Goal: Task Accomplishment & Management: Use online tool/utility

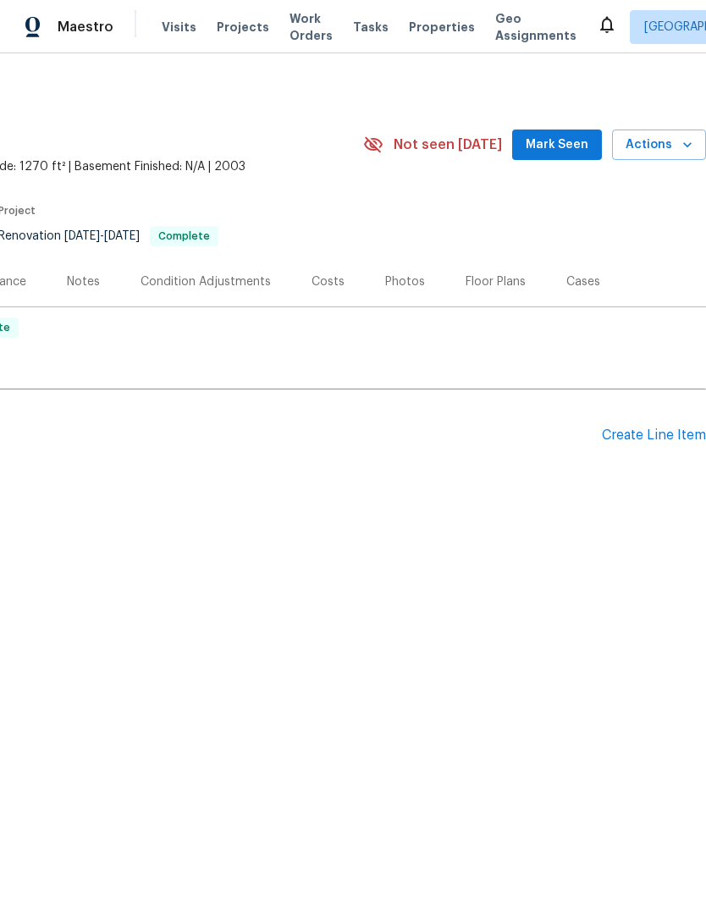
scroll to position [0, 251]
click at [677, 146] on span "Actions" at bounding box center [659, 145] width 67 height 21
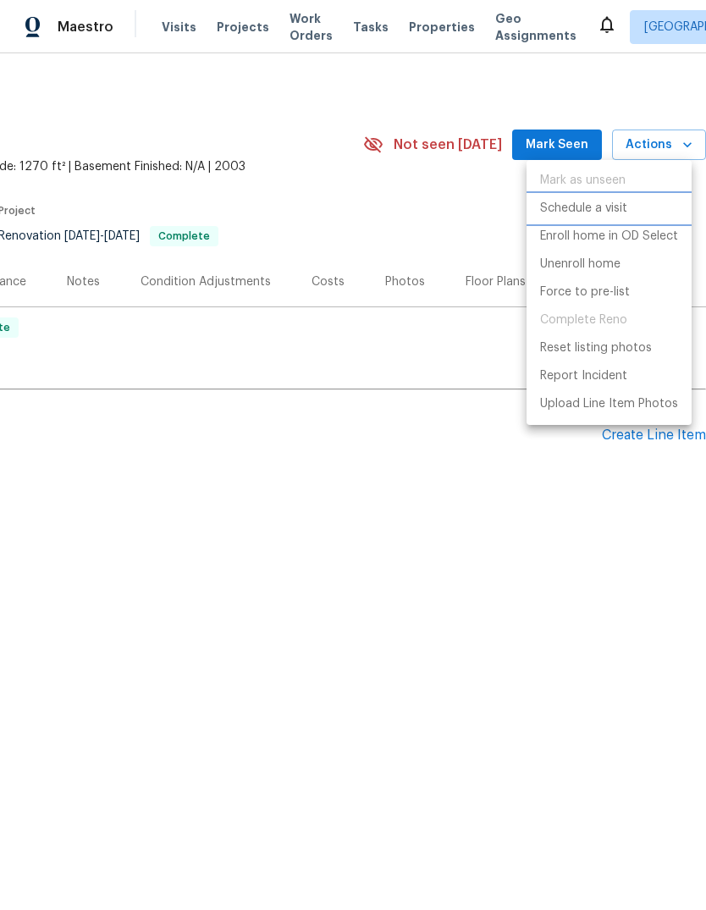
click at [633, 204] on li "Schedule a visit" at bounding box center [609, 209] width 165 height 28
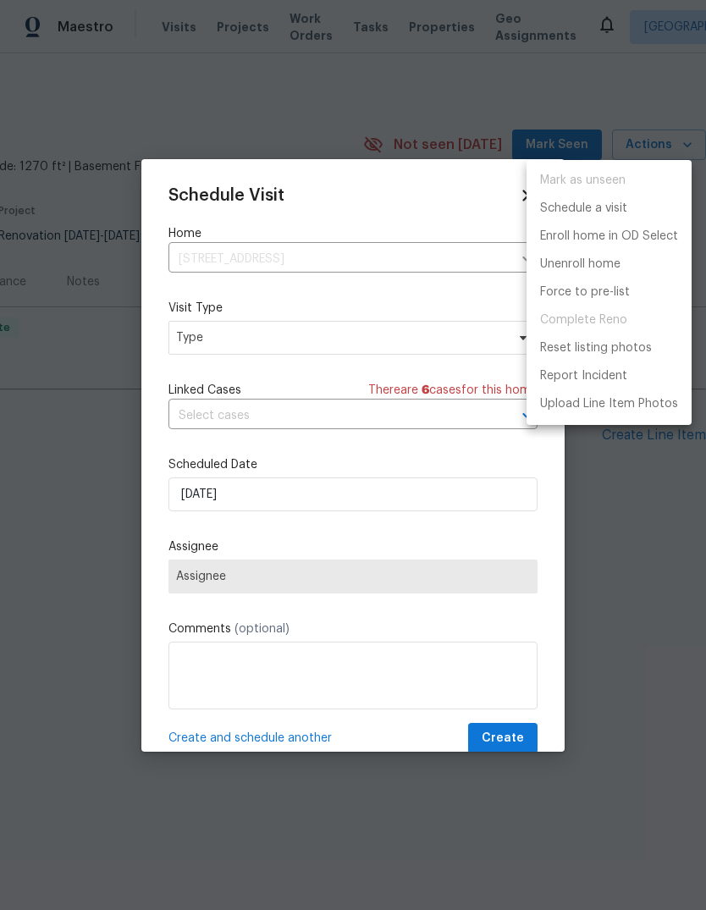
click at [211, 357] on div at bounding box center [353, 455] width 706 height 910
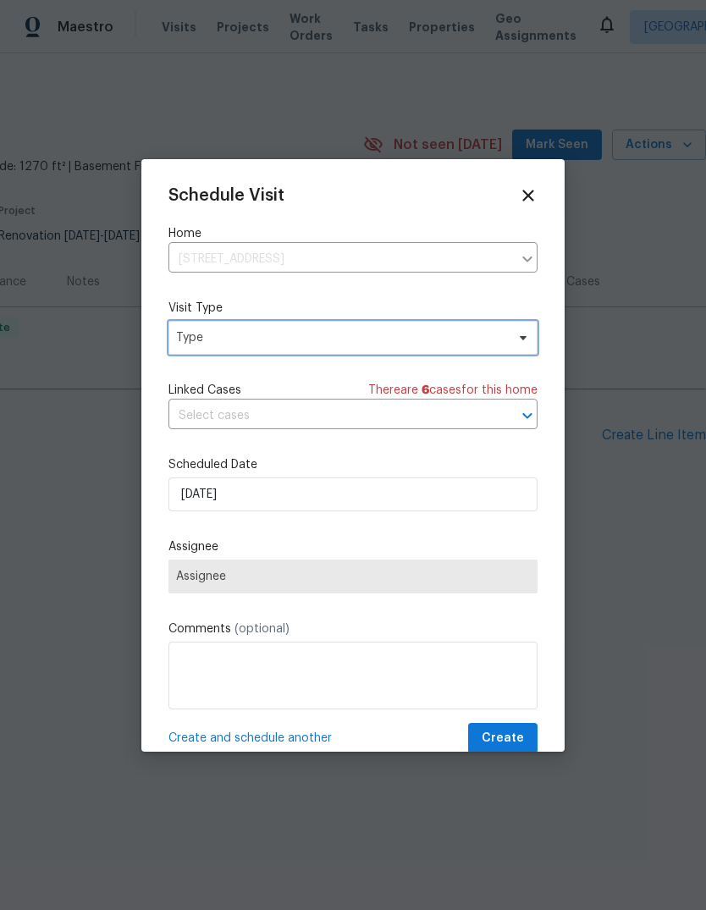
click at [207, 333] on span "Type" at bounding box center [340, 337] width 329 height 17
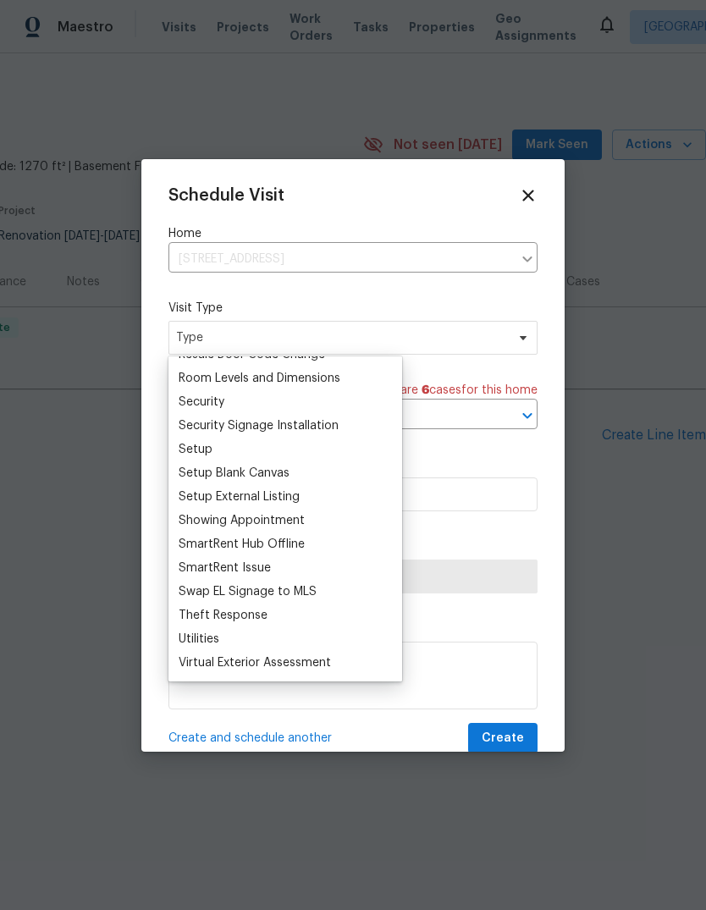
scroll to position [0, 0]
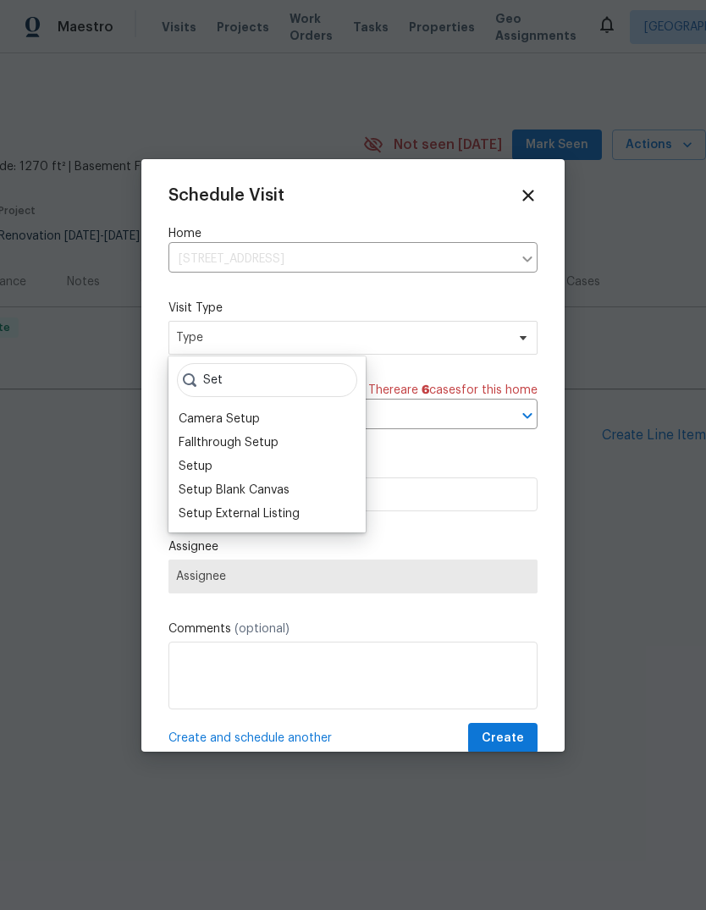
type input "Set"
click at [191, 467] on div "Setup" at bounding box center [196, 466] width 34 height 17
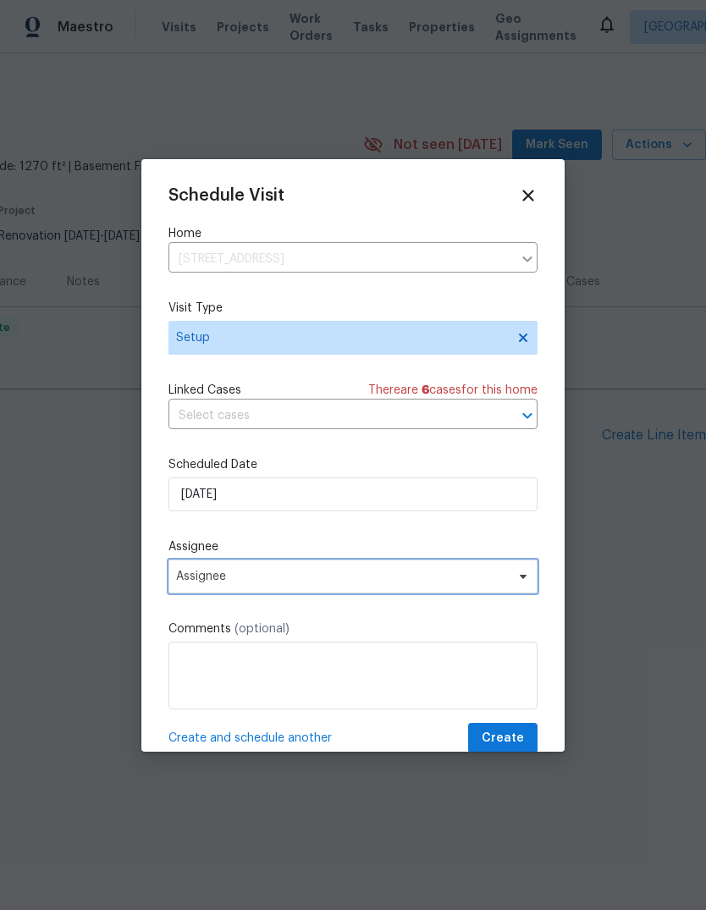
click at [197, 580] on span "Assignee" at bounding box center [342, 577] width 332 height 14
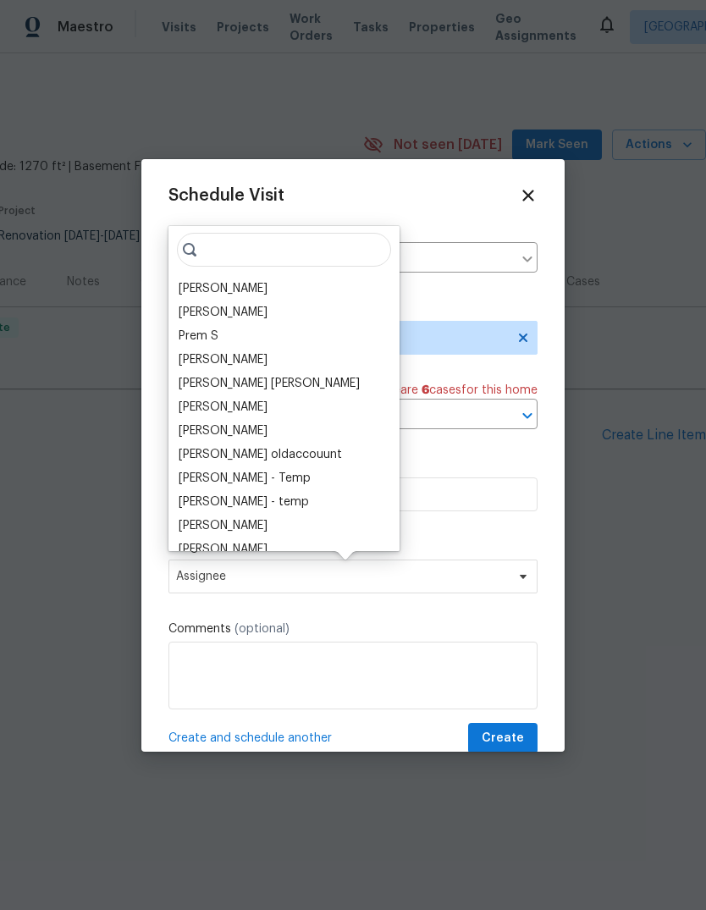
click at [259, 277] on div "[PERSON_NAME]" at bounding box center [284, 289] width 221 height 24
click at [204, 296] on div "[PERSON_NAME]" at bounding box center [223, 288] width 89 height 17
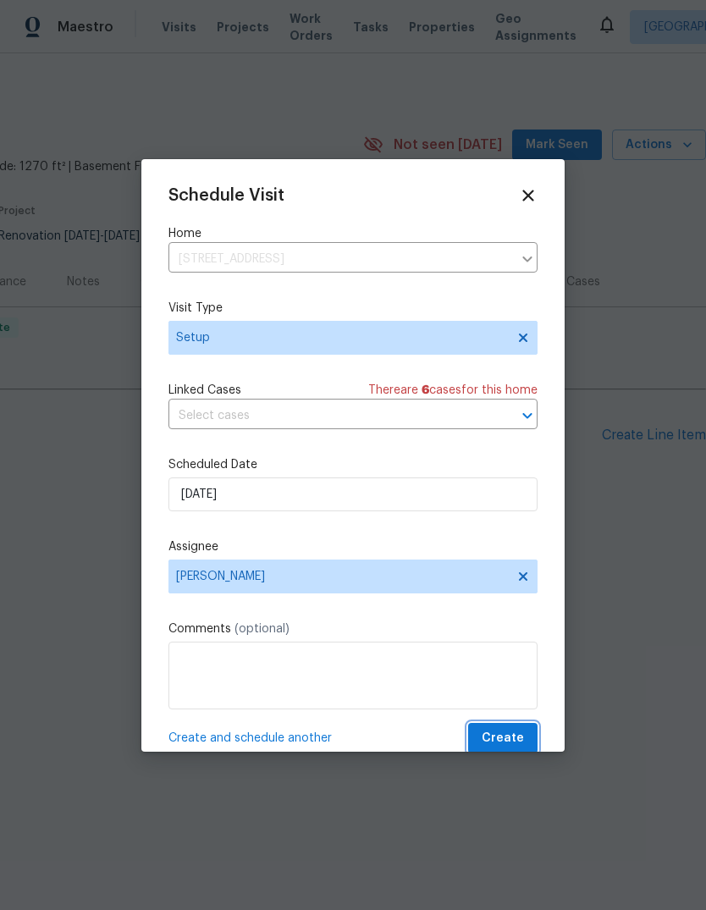
click at [523, 730] on button "Create" at bounding box center [502, 738] width 69 height 31
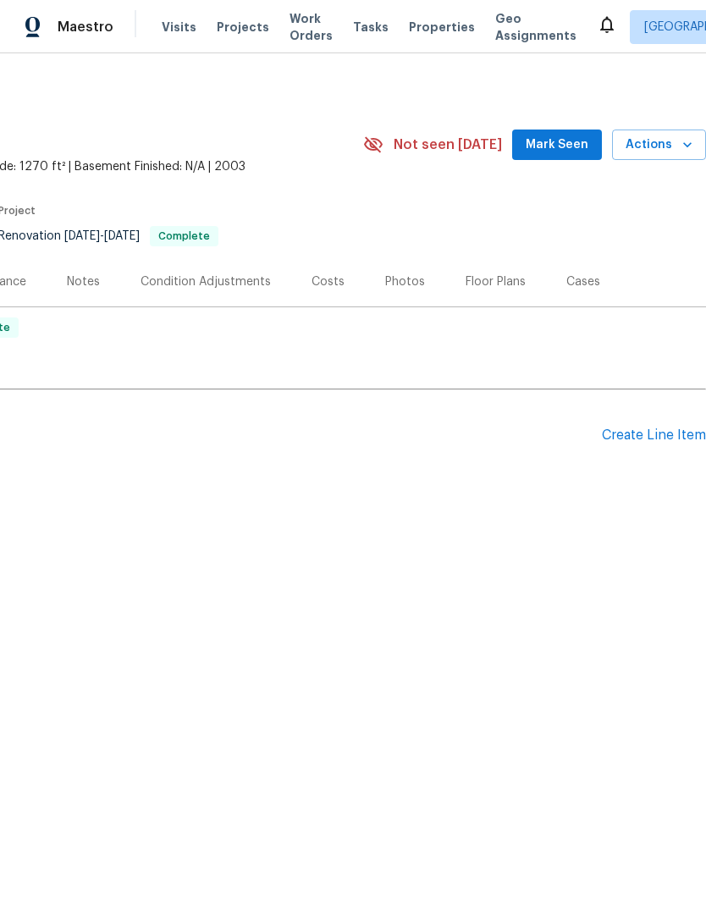
click at [100, 284] on div "Notes" at bounding box center [84, 282] width 74 height 50
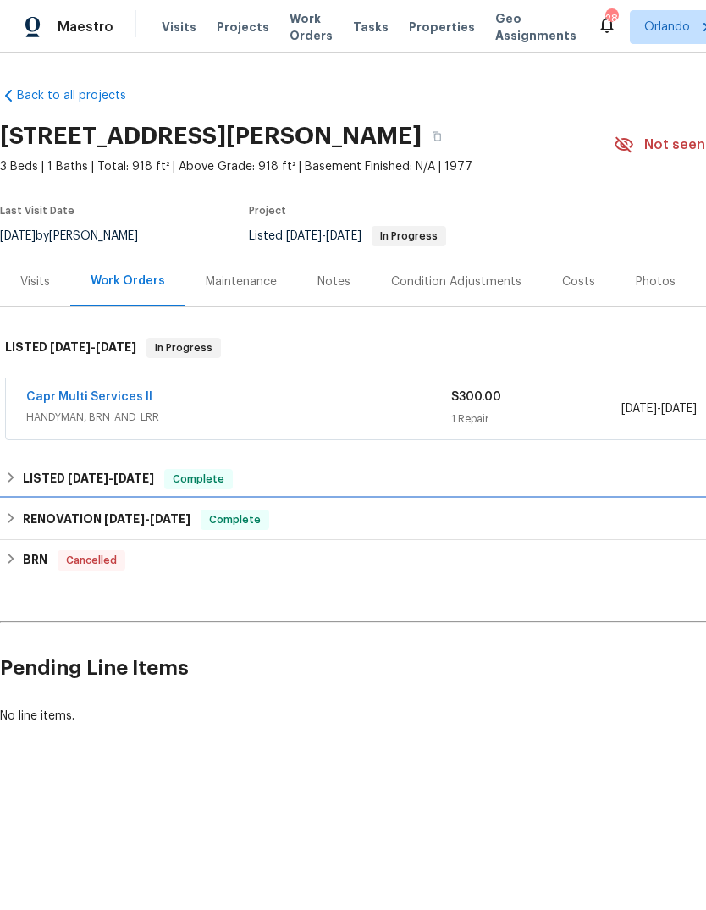
click at [39, 512] on h6 "RENOVATION [DATE] - [DATE]" at bounding box center [107, 520] width 168 height 20
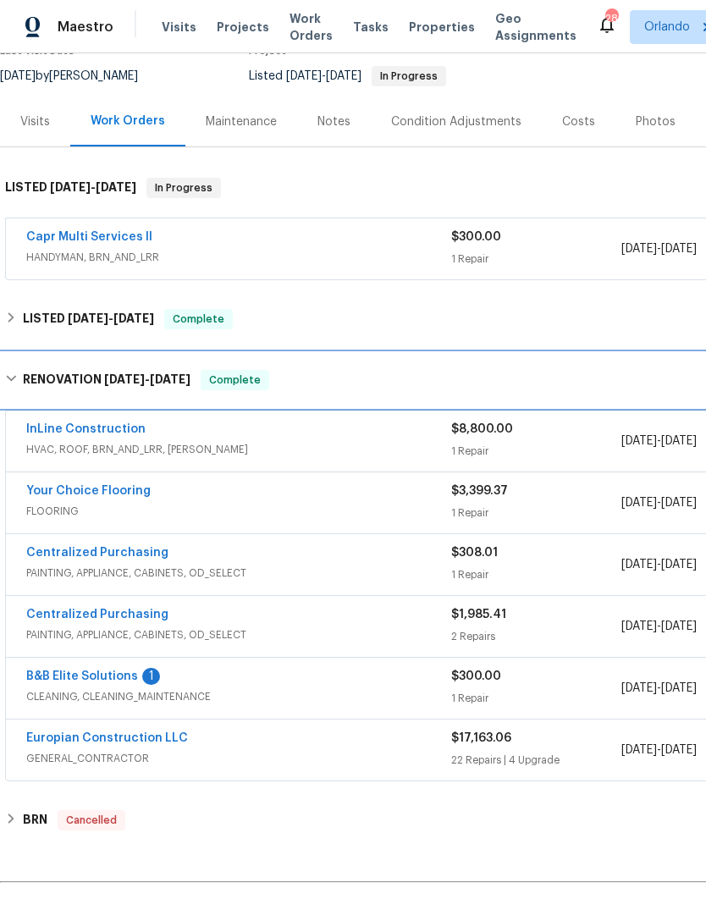
scroll to position [162, 0]
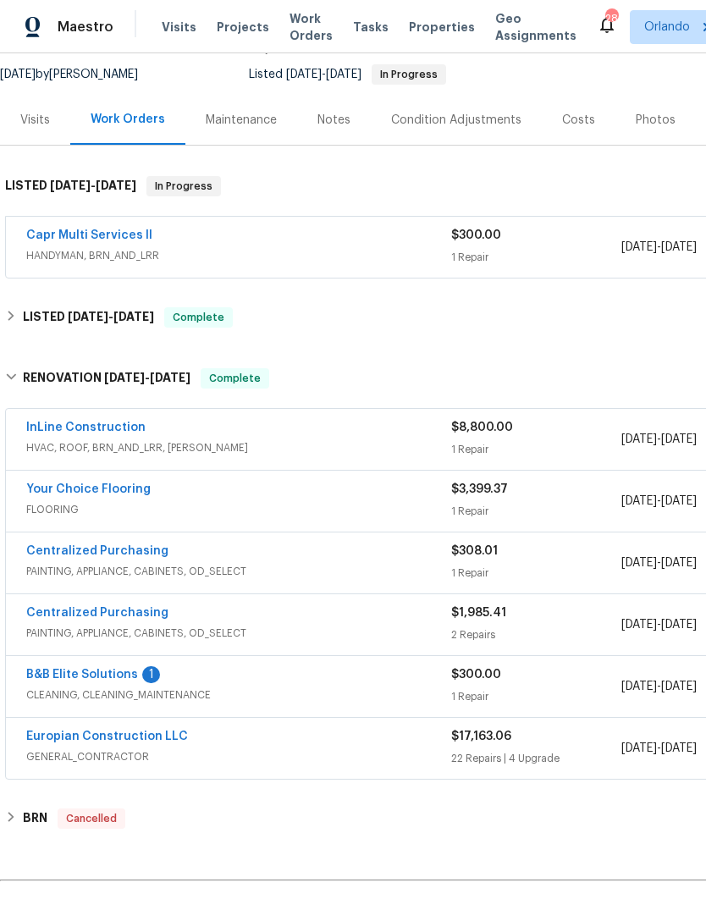
click at [97, 725] on div "Europian Construction LLC GENERAL_CONTRACTOR $17,163.06 22 Repairs | 4 Upgrade …" at bounding box center [478, 748] width 945 height 61
click at [85, 739] on link "Europian Construction LLC" at bounding box center [107, 737] width 162 height 12
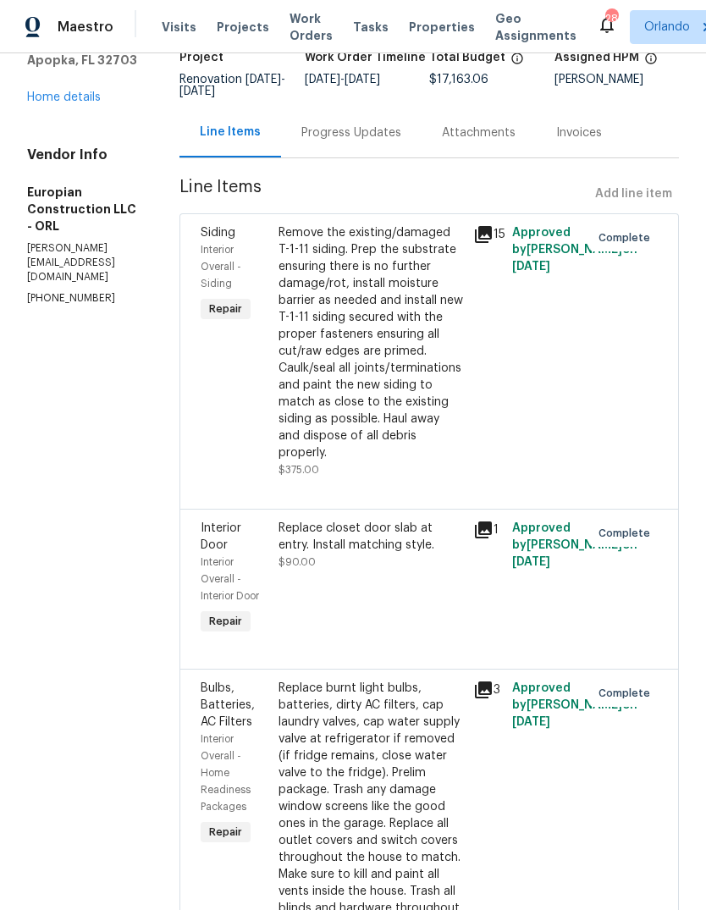
scroll to position [123, 0]
click at [452, 180] on span "Line Items" at bounding box center [384, 195] width 409 height 31
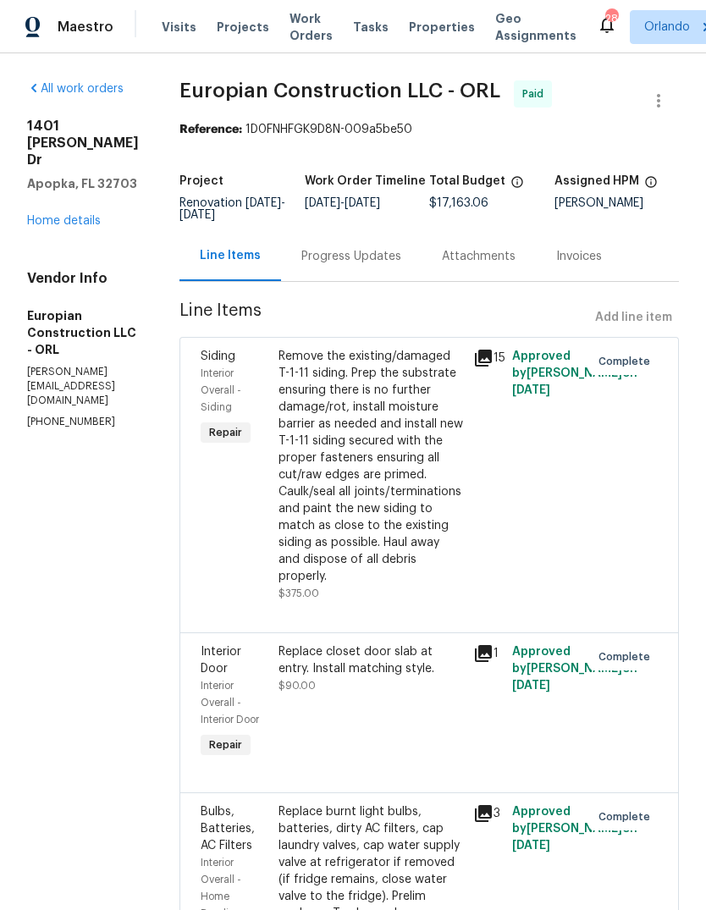
scroll to position [0, 0]
click at [81, 215] on link "Home details" at bounding box center [64, 221] width 74 height 12
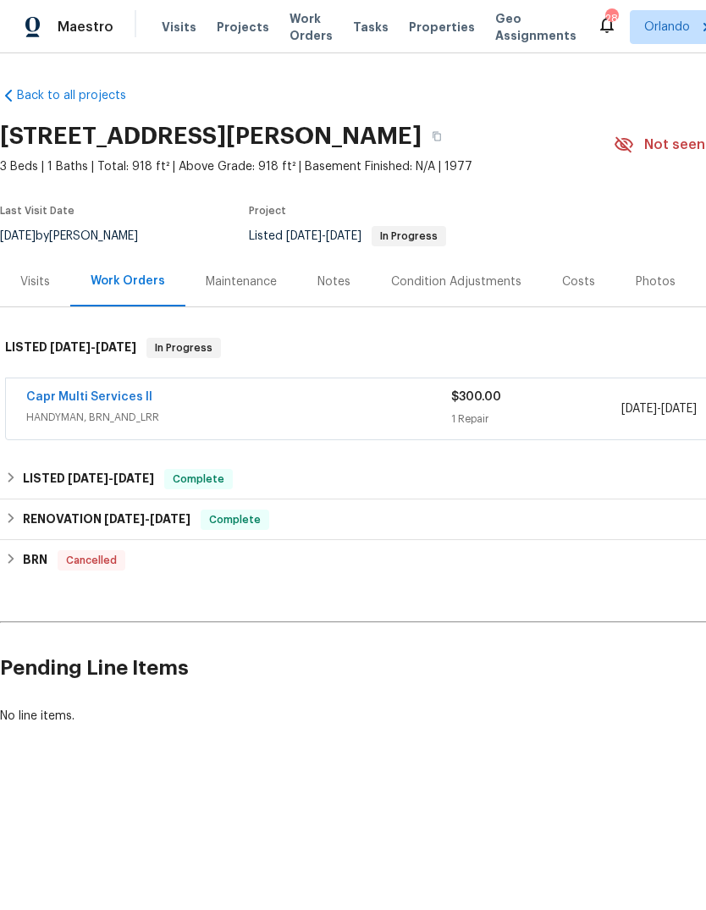
click at [332, 281] on div "Notes" at bounding box center [334, 282] width 33 height 17
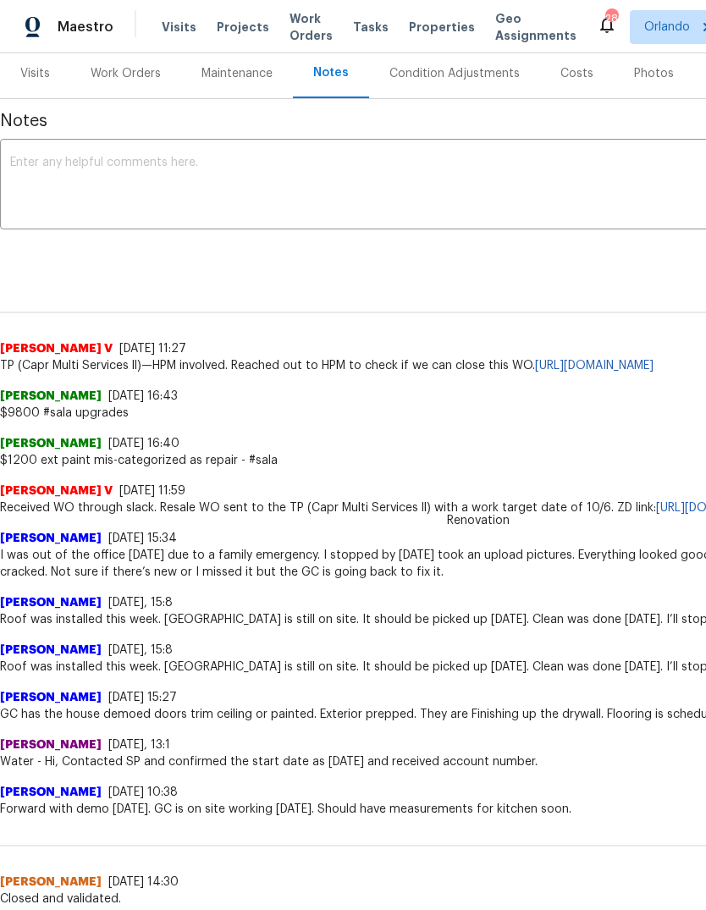
scroll to position [209, 0]
